Goal: Register for event/course

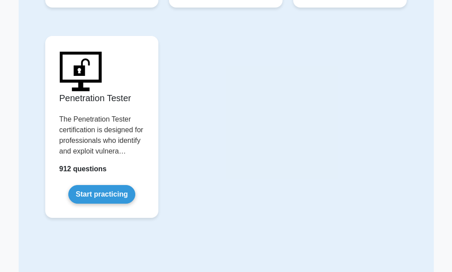
scroll to position [2429, 0]
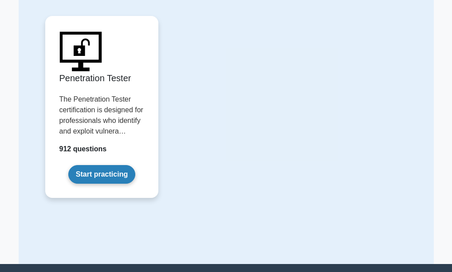
click at [123, 165] on link "Start practicing" at bounding box center [101, 174] width 67 height 19
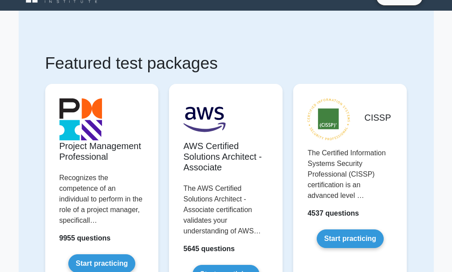
scroll to position [0, 0]
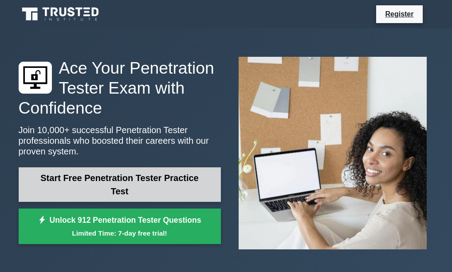
drag, startPoint x: 144, startPoint y: 117, endPoint x: 140, endPoint y: 177, distance: 60.4
click at [140, 177] on div "Ace Your Penetration Tester Exam with Confidence Join 10,000+ successful Penetr…" at bounding box center [119, 153] width 213 height 190
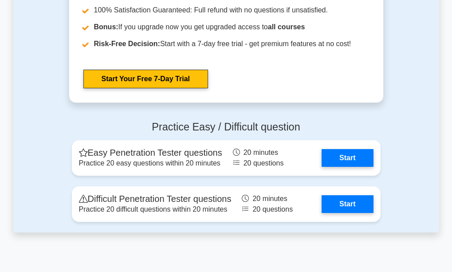
scroll to position [1906, 0]
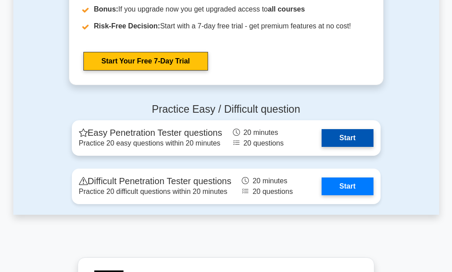
click at [348, 147] on link "Start" at bounding box center [346, 138] width 51 height 18
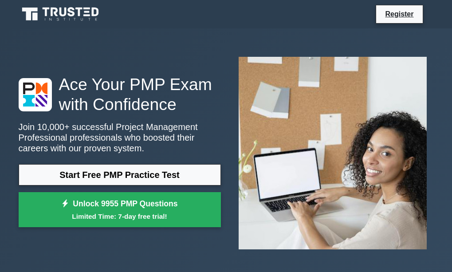
click at [111, 172] on link "Start Free PMP Practice Test" at bounding box center [120, 174] width 202 height 21
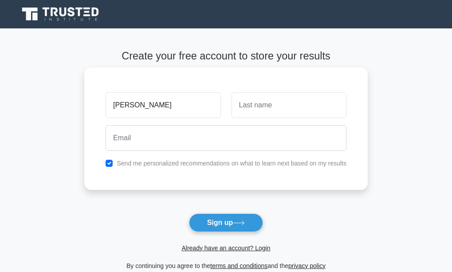
drag, startPoint x: 114, startPoint y: 108, endPoint x: 204, endPoint y: 82, distance: 93.2
click at [204, 82] on div "[PERSON_NAME] Send me personalized recommendations on what to learn next based …" at bounding box center [225, 128] width 283 height 122
type input "a"
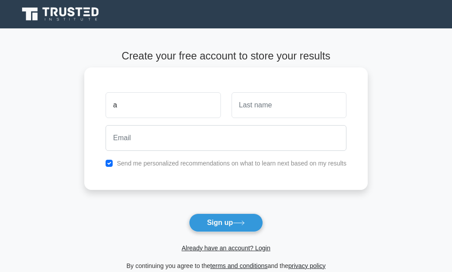
click at [189, 213] on button "Sign up" at bounding box center [226, 222] width 74 height 19
click at [234, 102] on input "text" at bounding box center [288, 105] width 115 height 26
click at [168, 103] on input "a" at bounding box center [162, 105] width 115 height 26
type input "ABDUL"
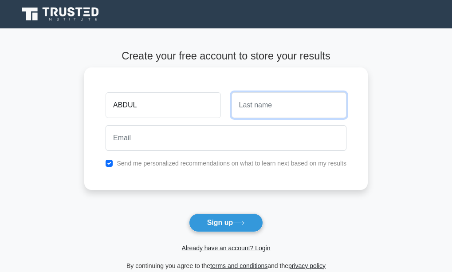
click at [189, 213] on button "Sign up" at bounding box center [226, 222] width 74 height 19
click at [280, 102] on input "text" at bounding box center [288, 105] width 115 height 26
type input "ABBA"
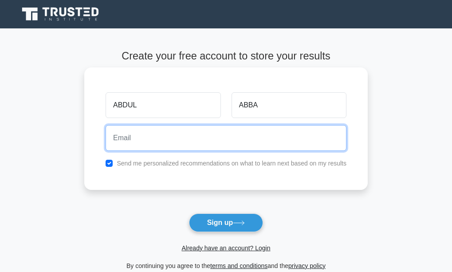
click at [133, 141] on input "email" at bounding box center [225, 138] width 241 height 26
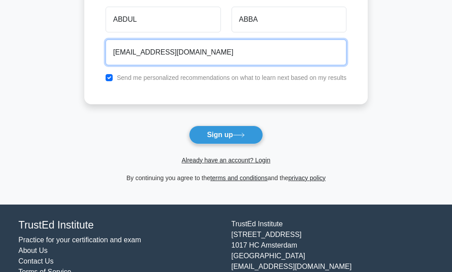
scroll to position [118, 0]
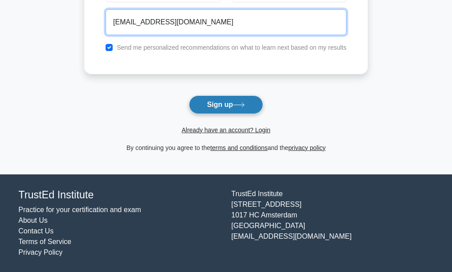
type input "Rattyr444@gmail.com"
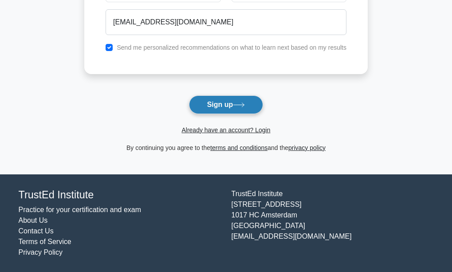
click at [234, 108] on button "Sign up" at bounding box center [226, 104] width 74 height 19
